Goal: Information Seeking & Learning: Learn about a topic

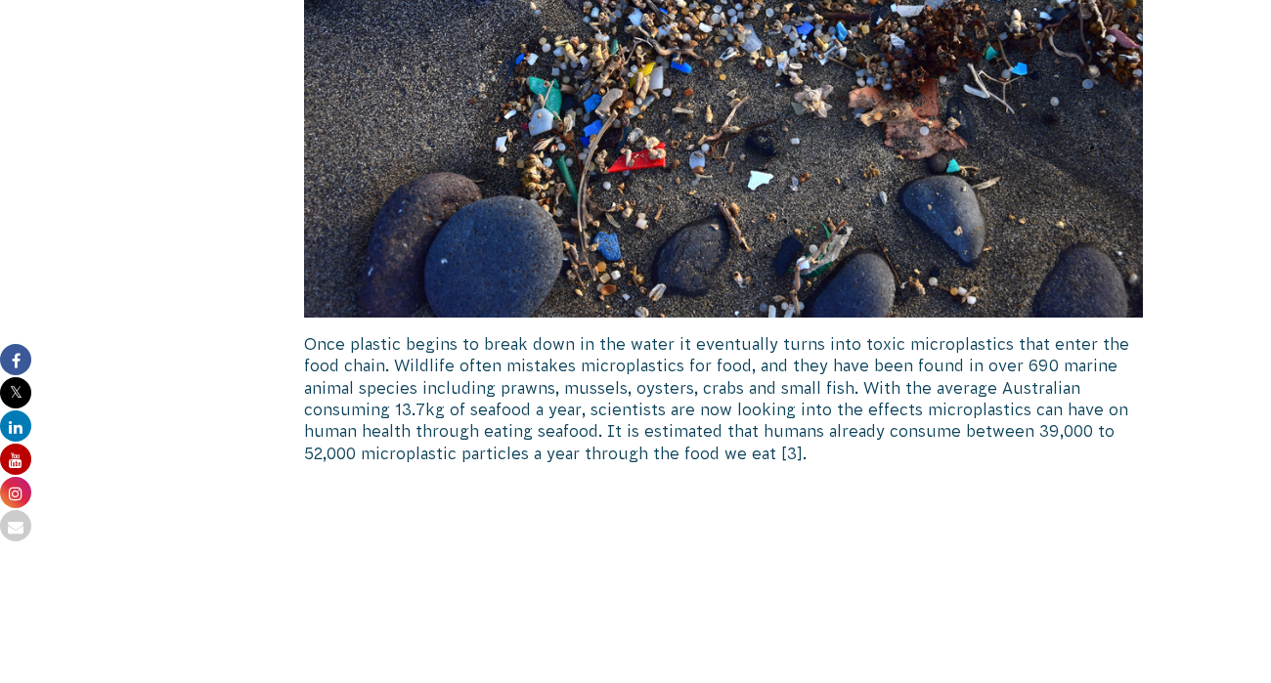
scroll to position [1968, 0]
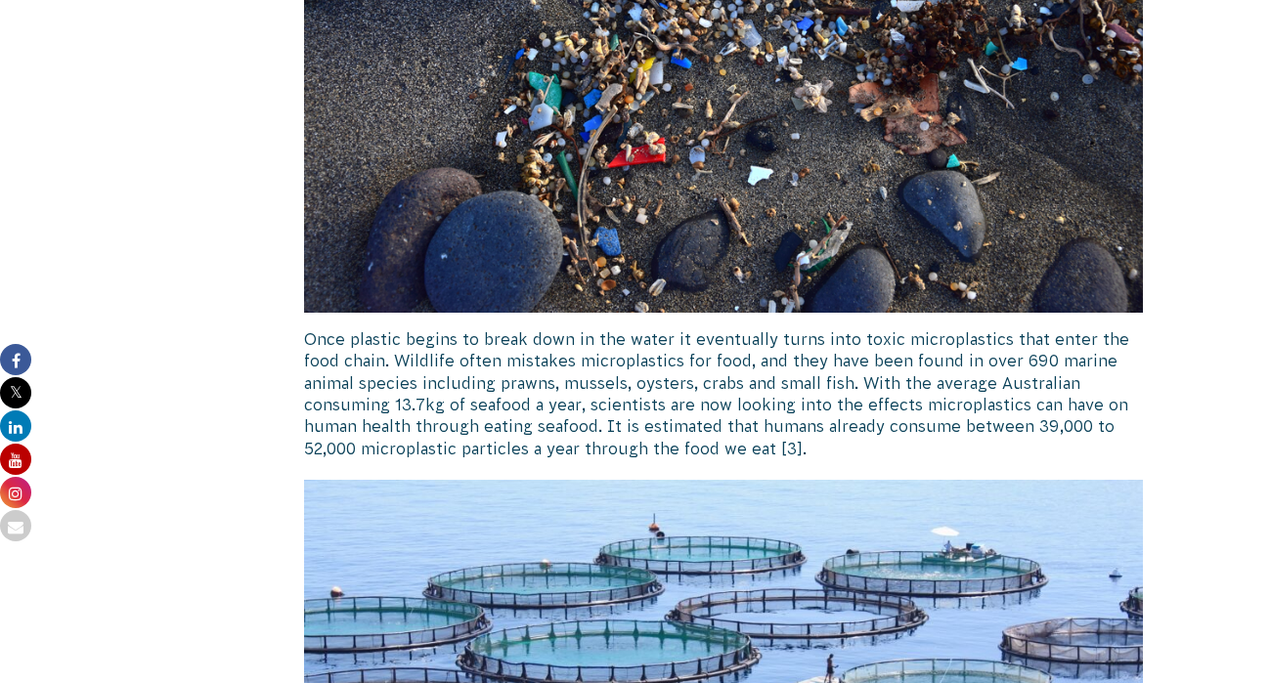
click at [532, 337] on p "Once plastic begins to break down in the water it eventually turns into toxic m…" at bounding box center [723, 393] width 839 height 131
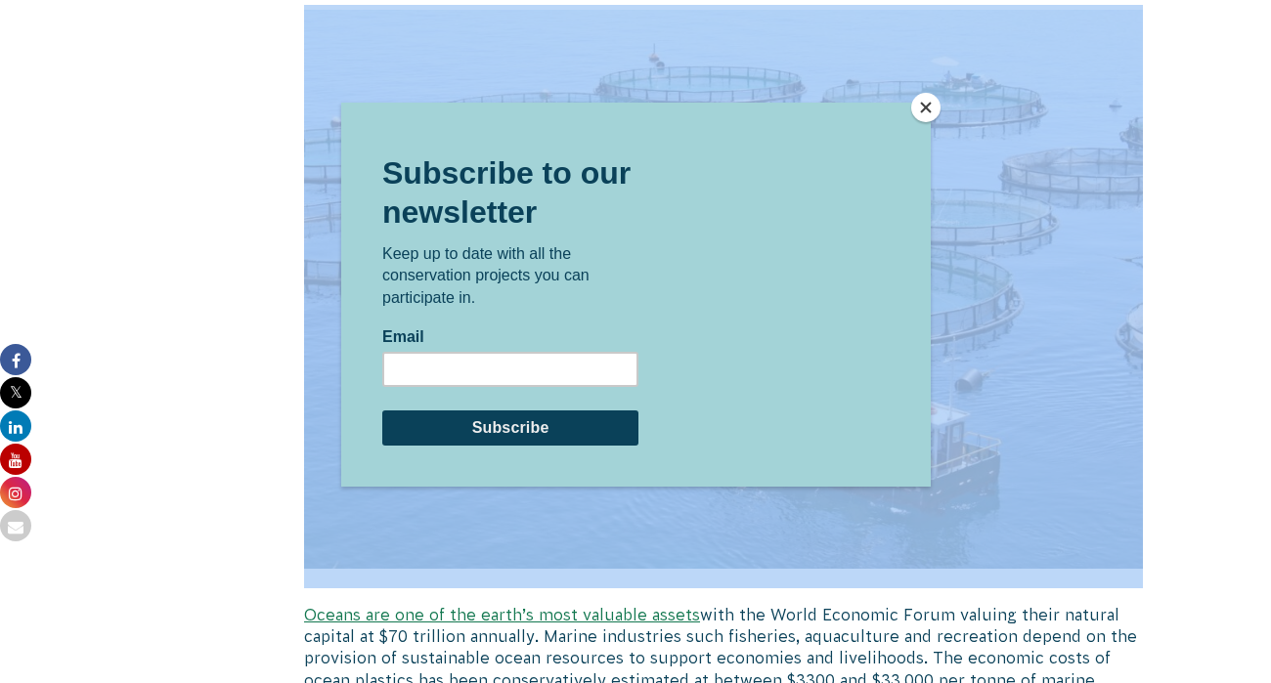
scroll to position [2440, 0]
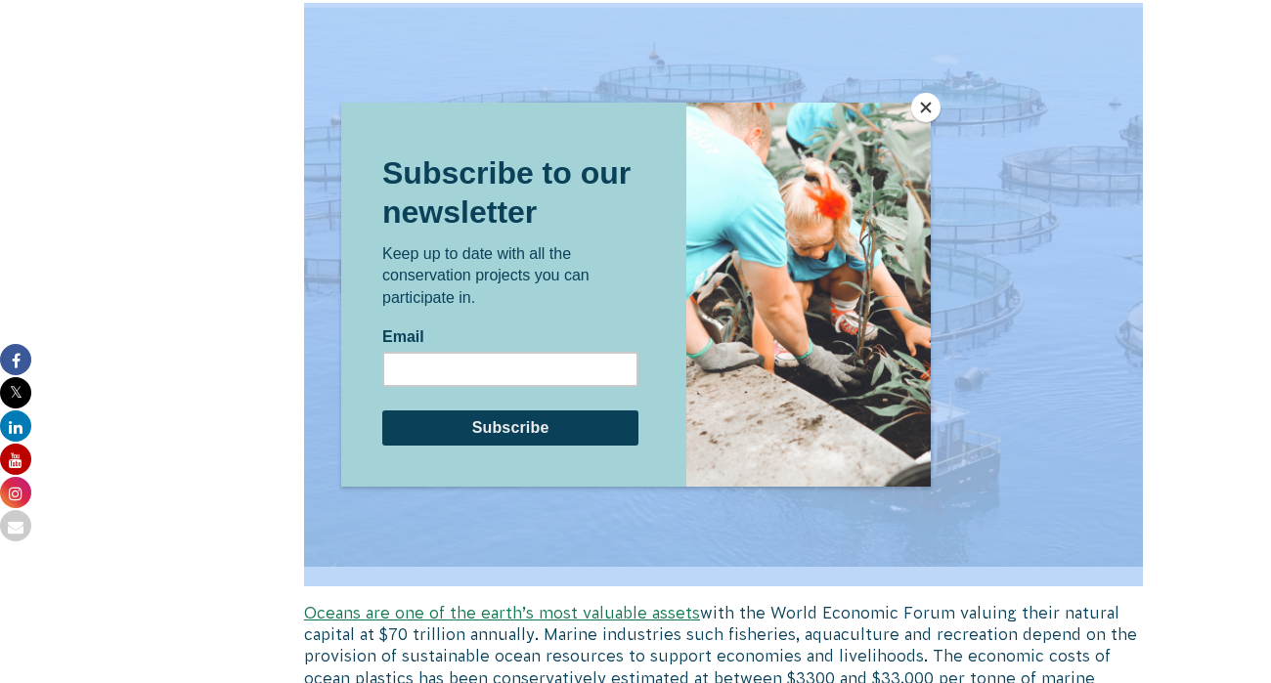
click at [925, 108] on button "Close" at bounding box center [925, 107] width 29 height 29
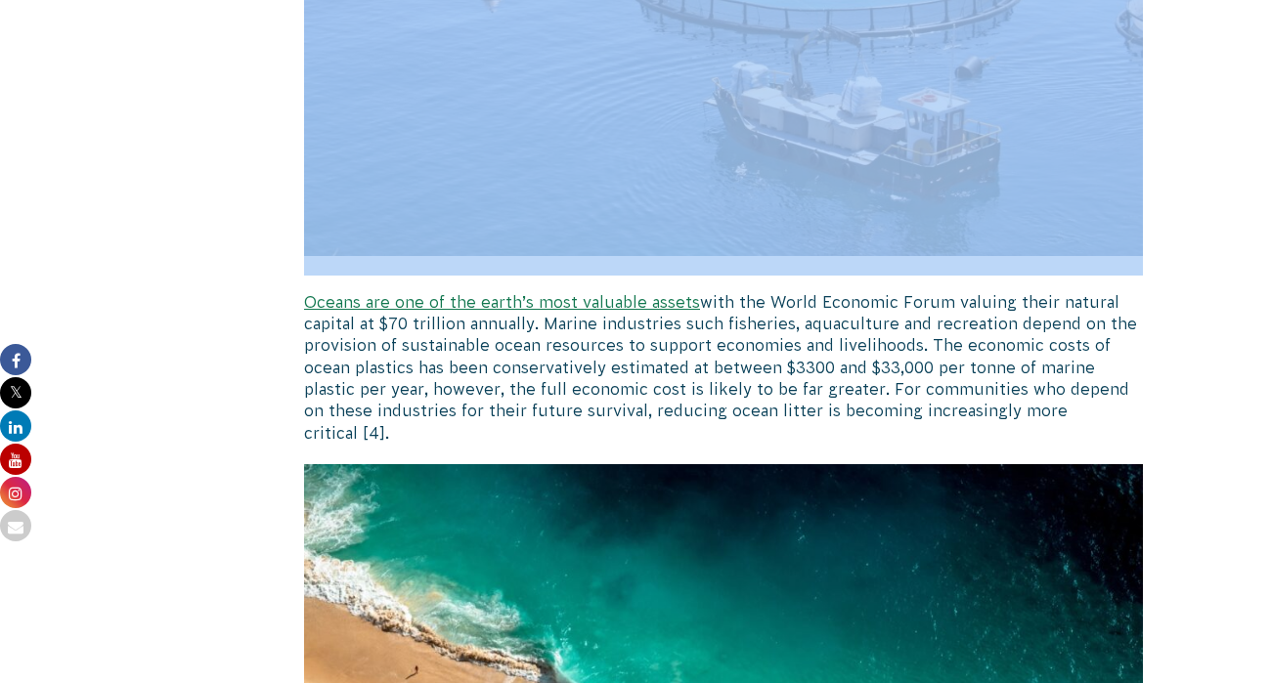
scroll to position [2758, 0]
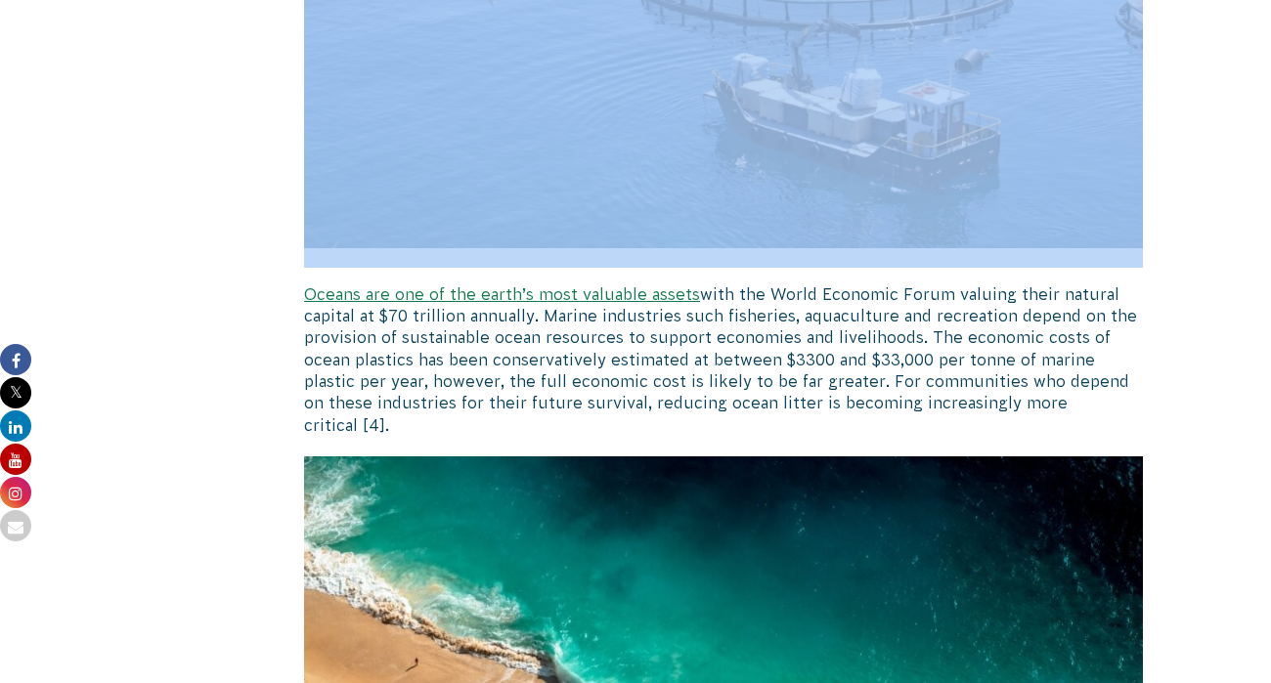
click at [630, 322] on p "Oceans are one of the earth’s most valuable assets with the World Economic Foru…" at bounding box center [723, 359] width 839 height 153
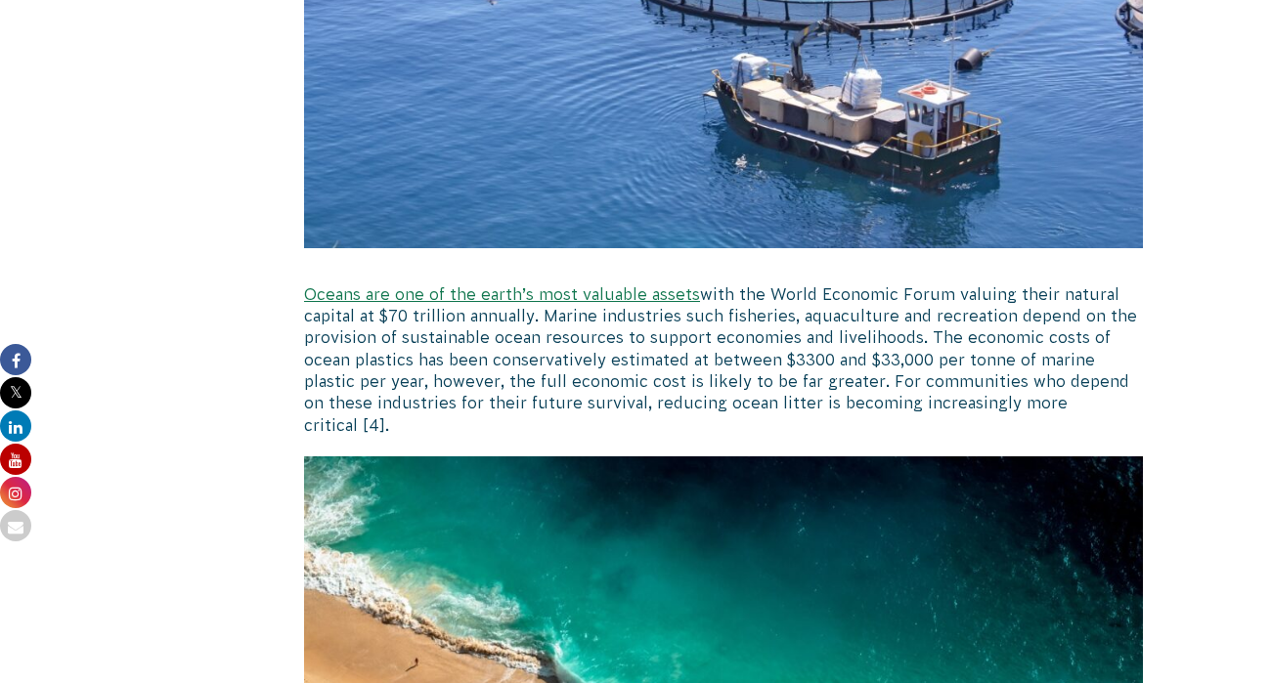
click at [630, 322] on p "Oceans are one of the earth’s most valuable assets with the World Economic Foru…" at bounding box center [723, 359] width 839 height 153
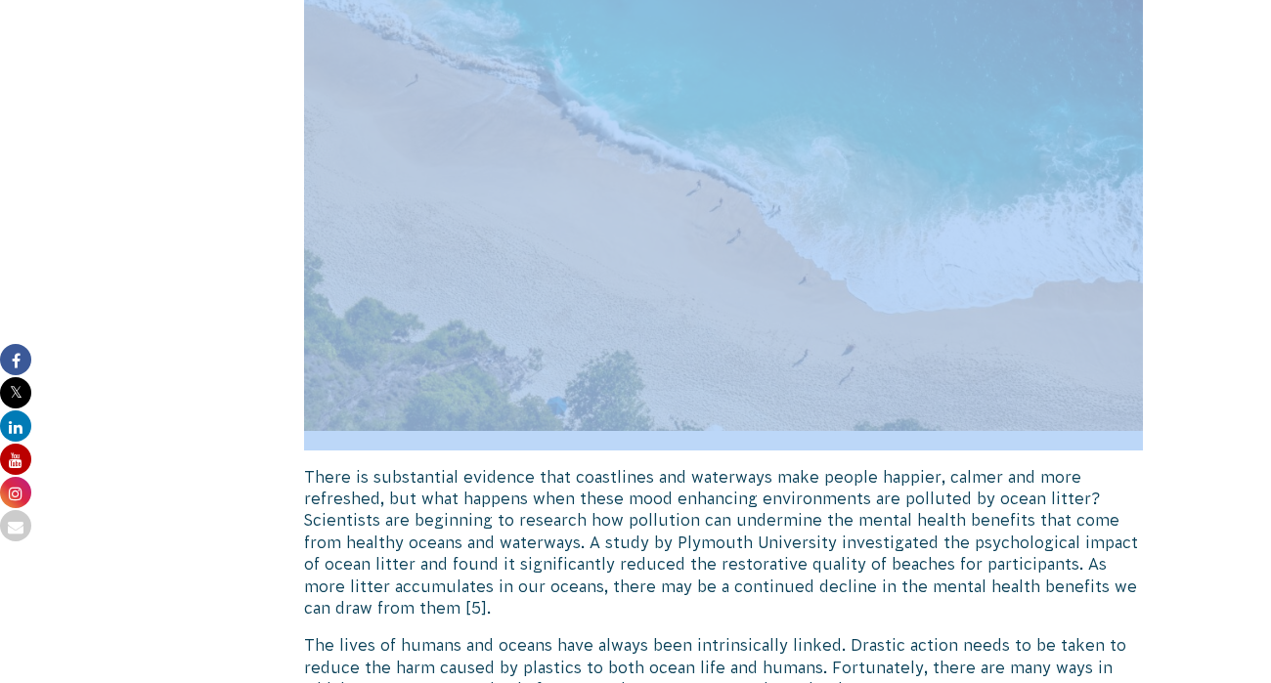
scroll to position [3368, 0]
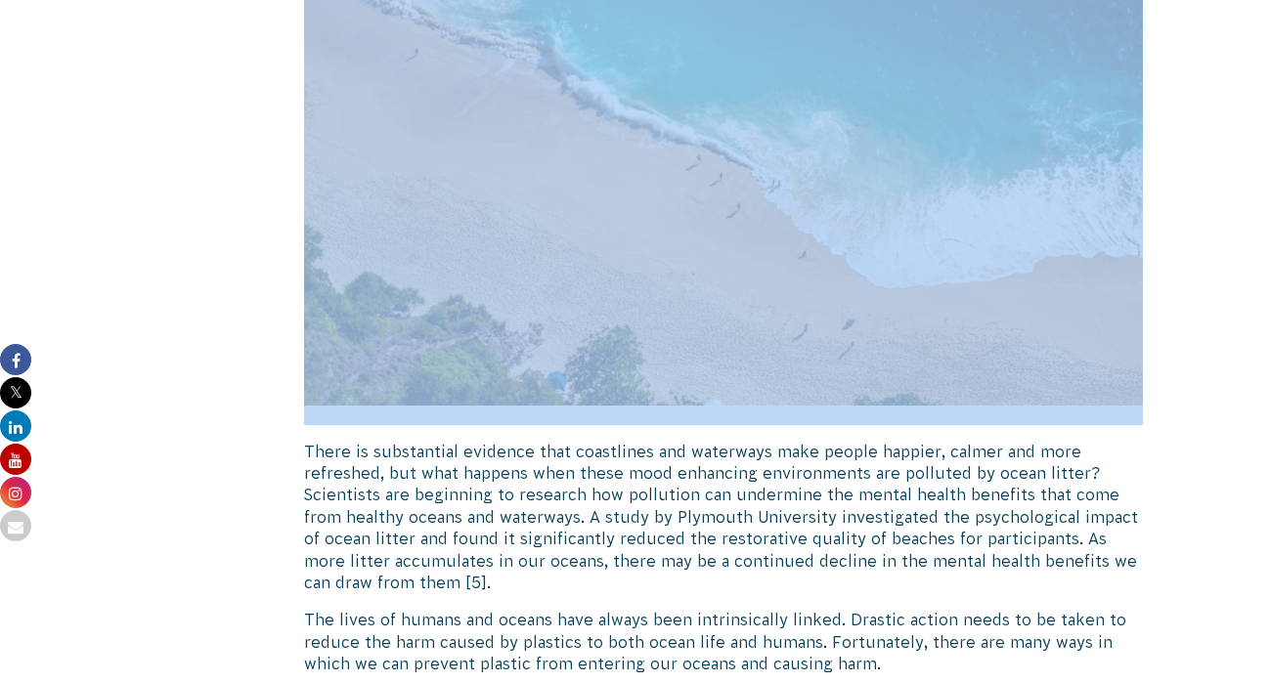
click at [546, 441] on p "There is substantial evidence that coastlines and waterways make people happier…" at bounding box center [723, 517] width 839 height 153
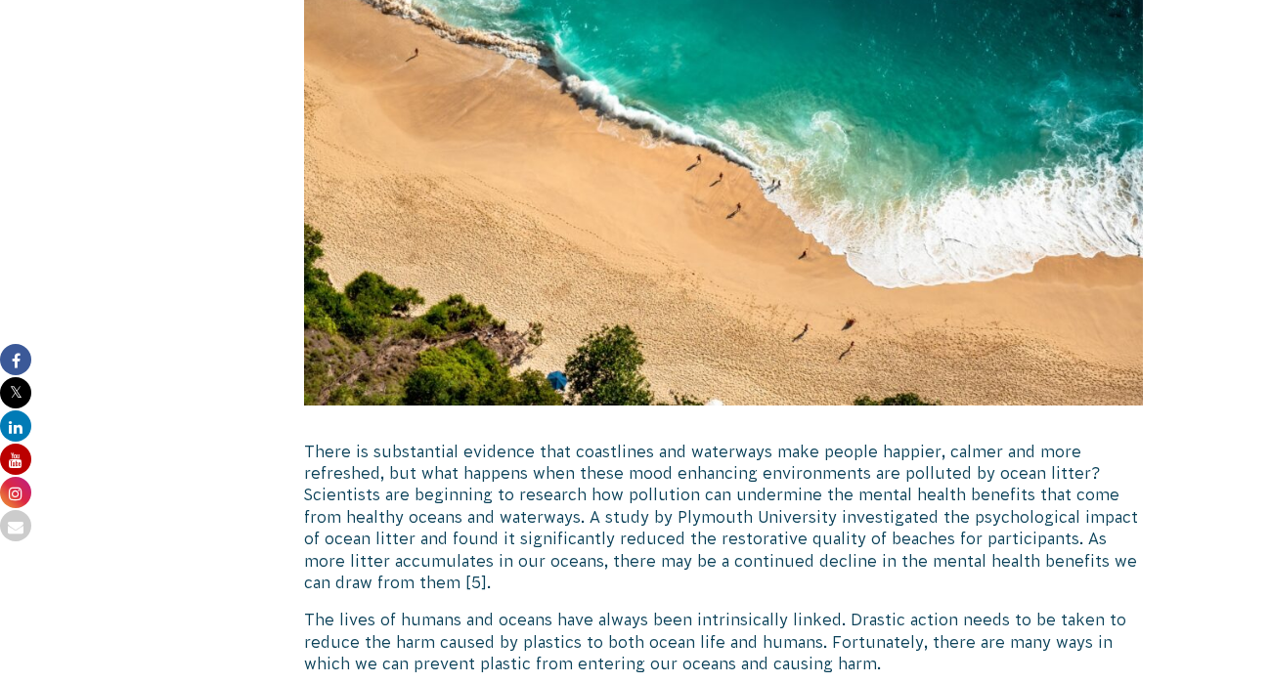
click at [546, 441] on p "There is substantial evidence that coastlines and waterways make people happier…" at bounding box center [723, 517] width 839 height 153
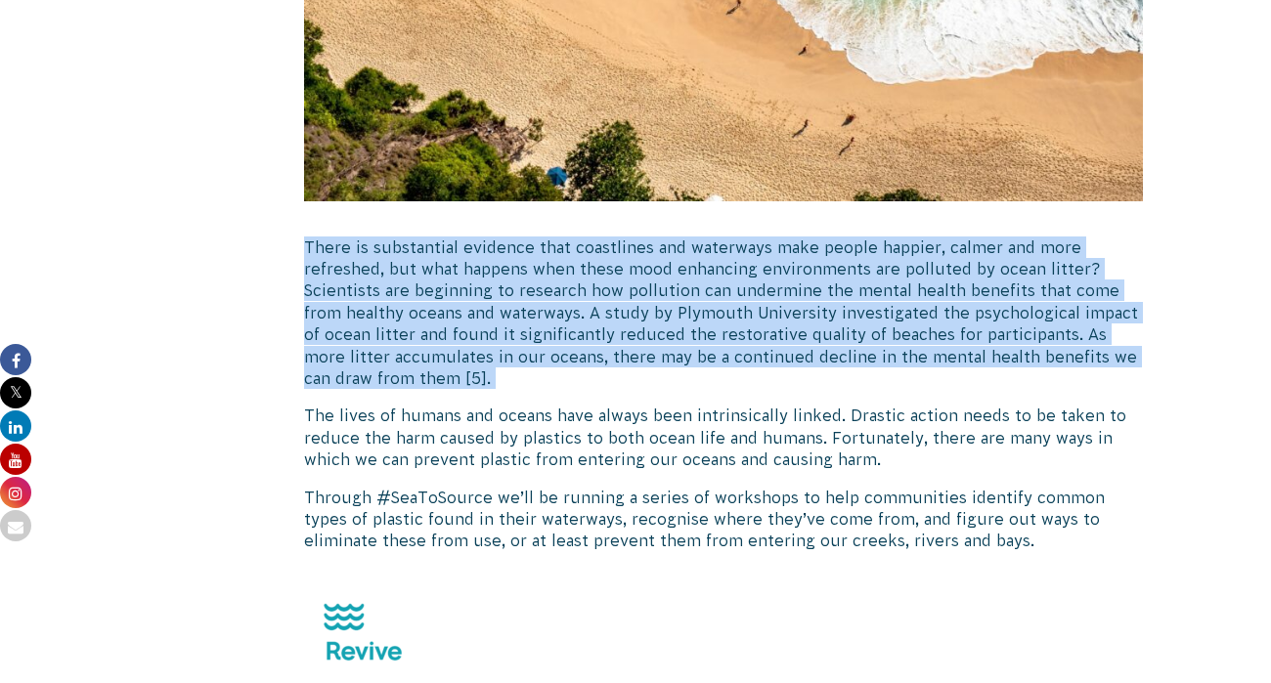
scroll to position [3578, 0]
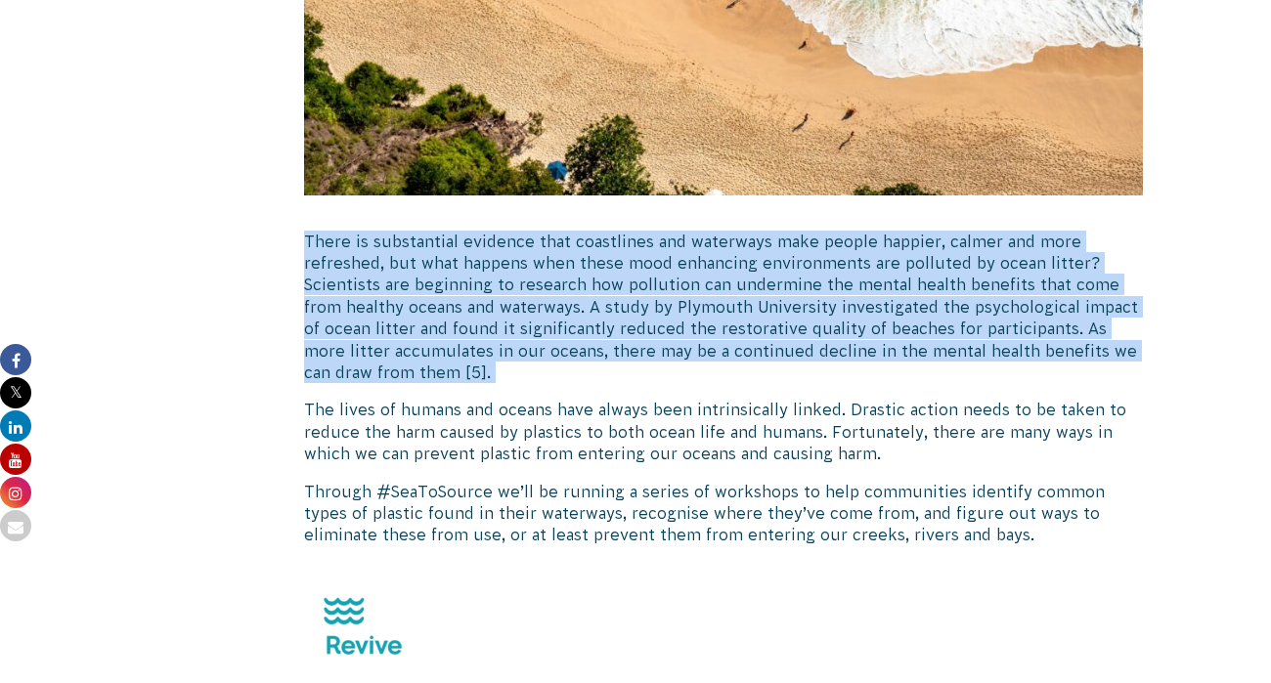
click at [492, 399] on p "The lives of humans and oceans have always been intrinsically linked. Drastic a…" at bounding box center [723, 431] width 839 height 65
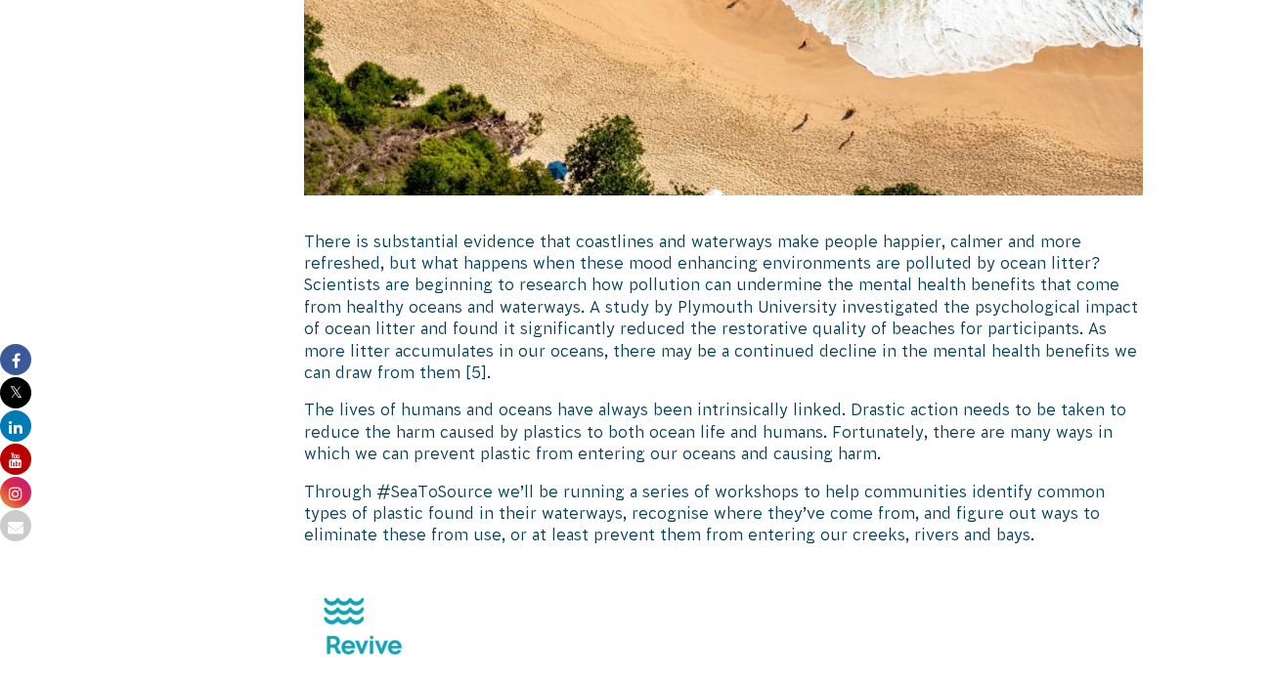
click at [492, 399] on p "The lives of humans and oceans have always been intrinsically linked. Drastic a…" at bounding box center [723, 431] width 839 height 65
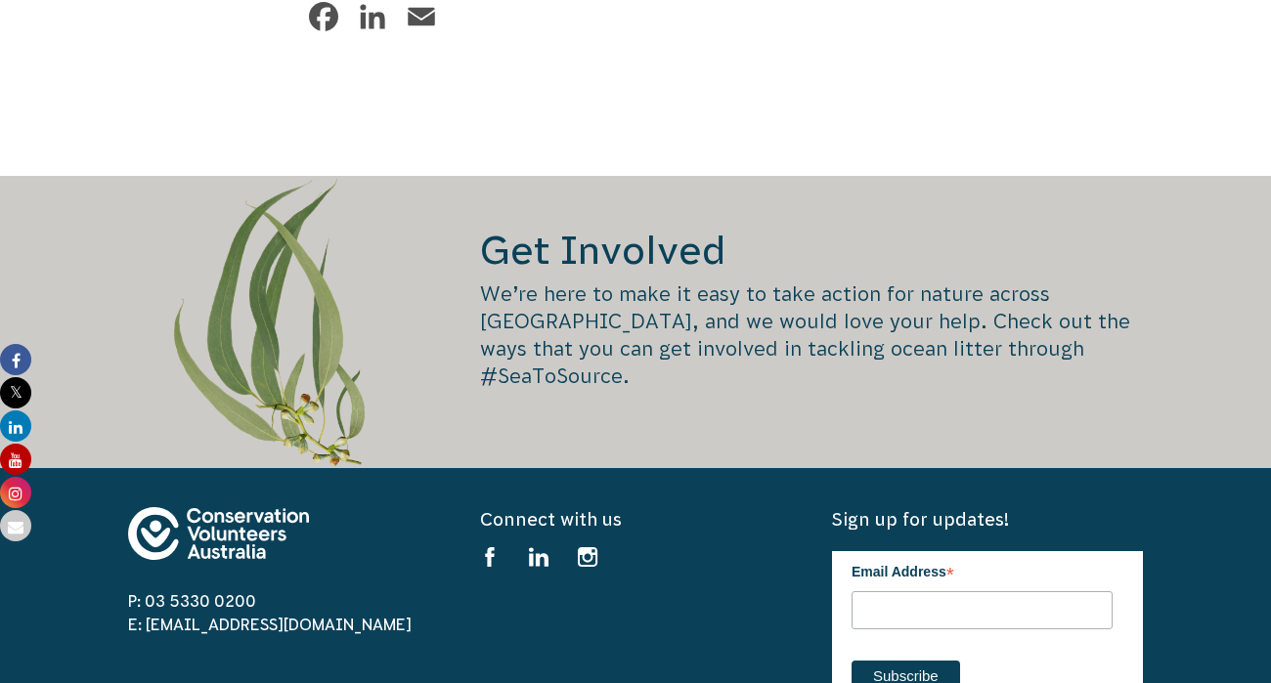
scroll to position [4421, 0]
